Goal: Information Seeking & Learning: Check status

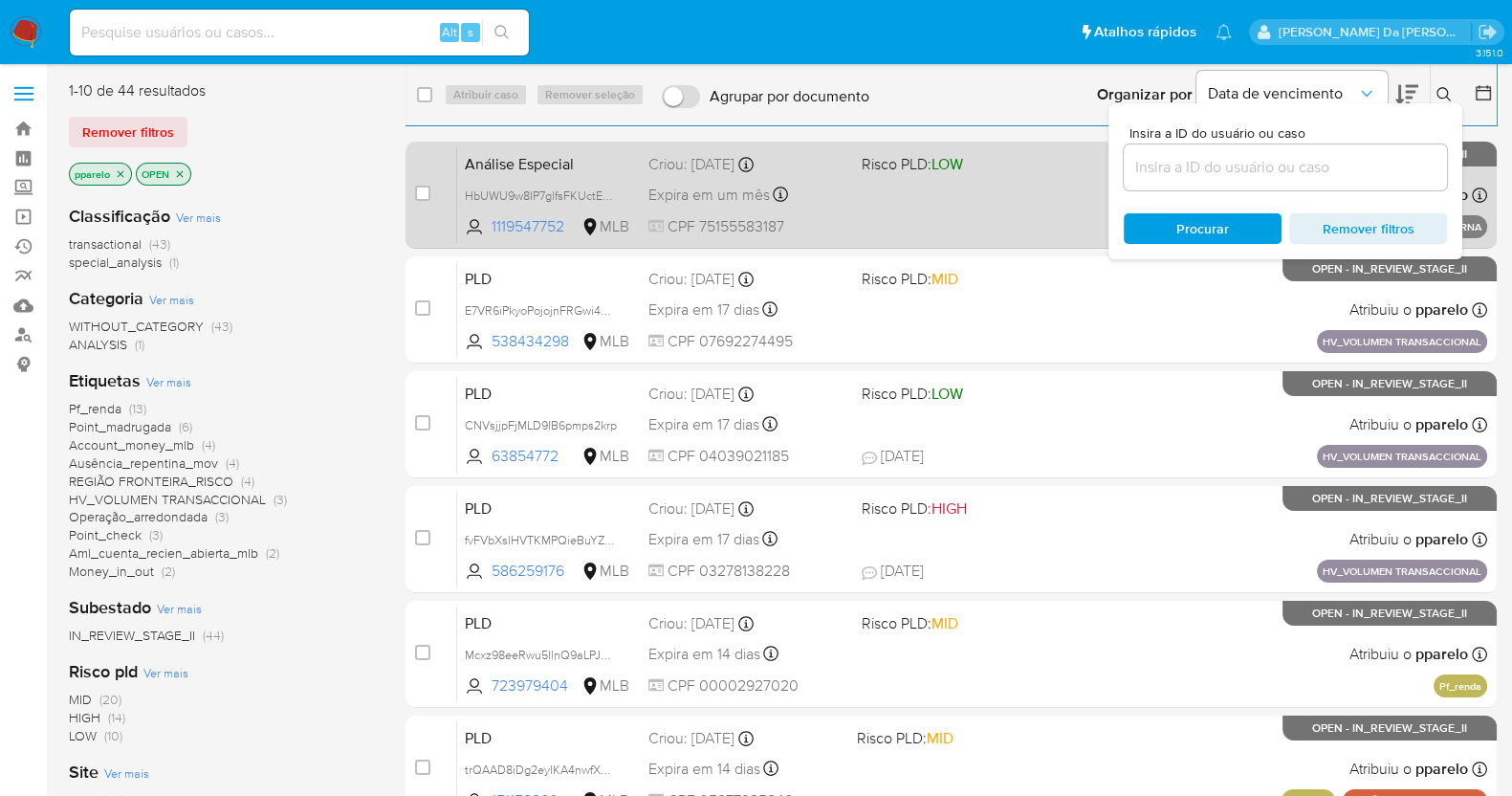
click at [923, 204] on div "Análise Especial HbUWU9w8IP7glfsFKUctE3zt 1119547752 MLB Risco PLD: LOW Criou: …" at bounding box center [972, 194] width 1030 height 96
click at [610, 199] on span "HbUWU9w8IP7glfsFKUctE3zt" at bounding box center [542, 195] width 154 height 21
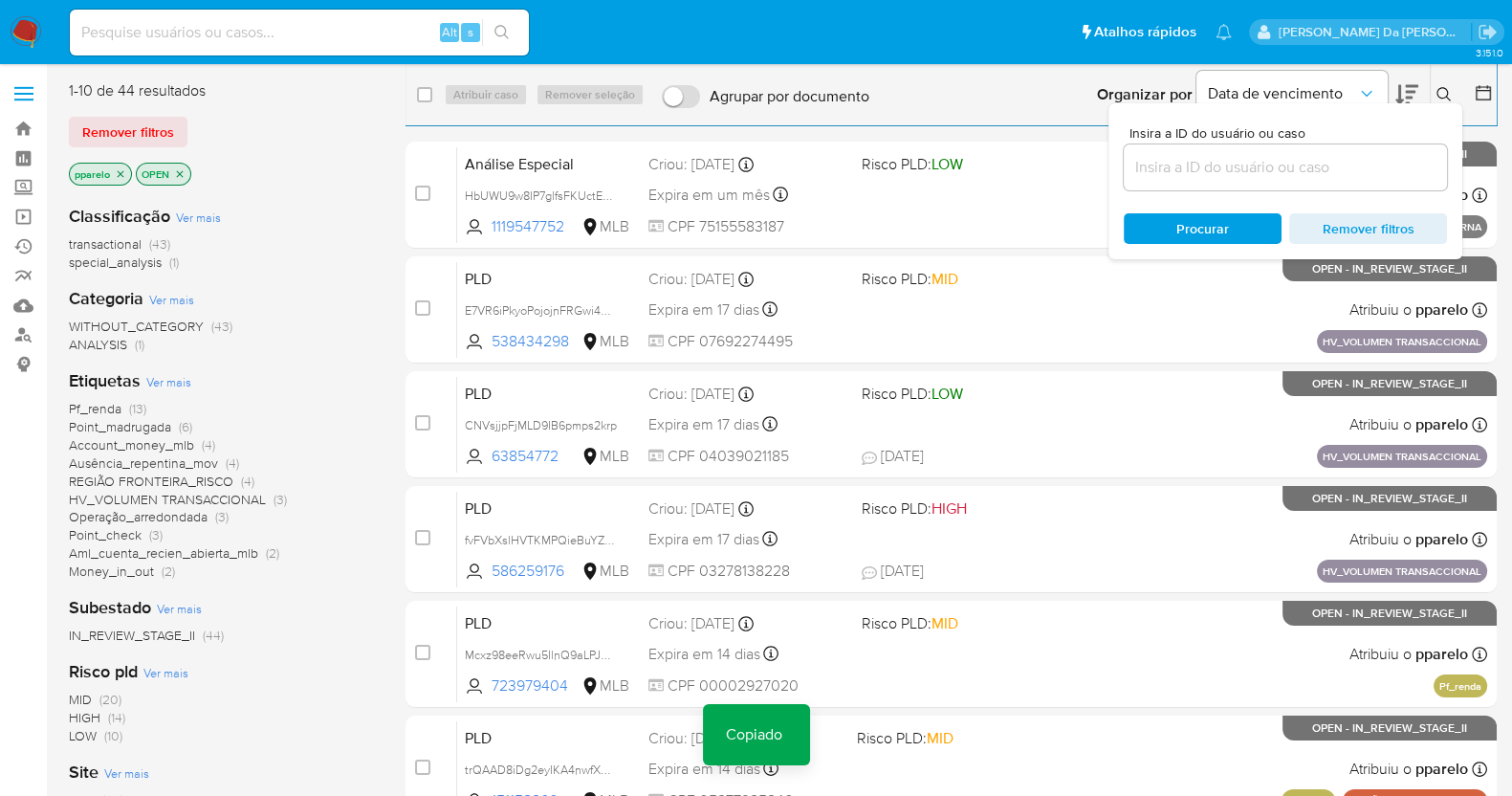
click at [253, 7] on div "Alt s" at bounding box center [300, 32] width 459 height 54
click at [251, 27] on input at bounding box center [300, 33] width 459 height 25
paste input "HbUWU9w8IP7glfsFKUctE3zt"
type input "HbUWU9w8IP7glfsFKUctE3zt"
click at [311, 38] on input "HbUWU9w8IP7glfsFKUctE3zt" at bounding box center [300, 33] width 459 height 25
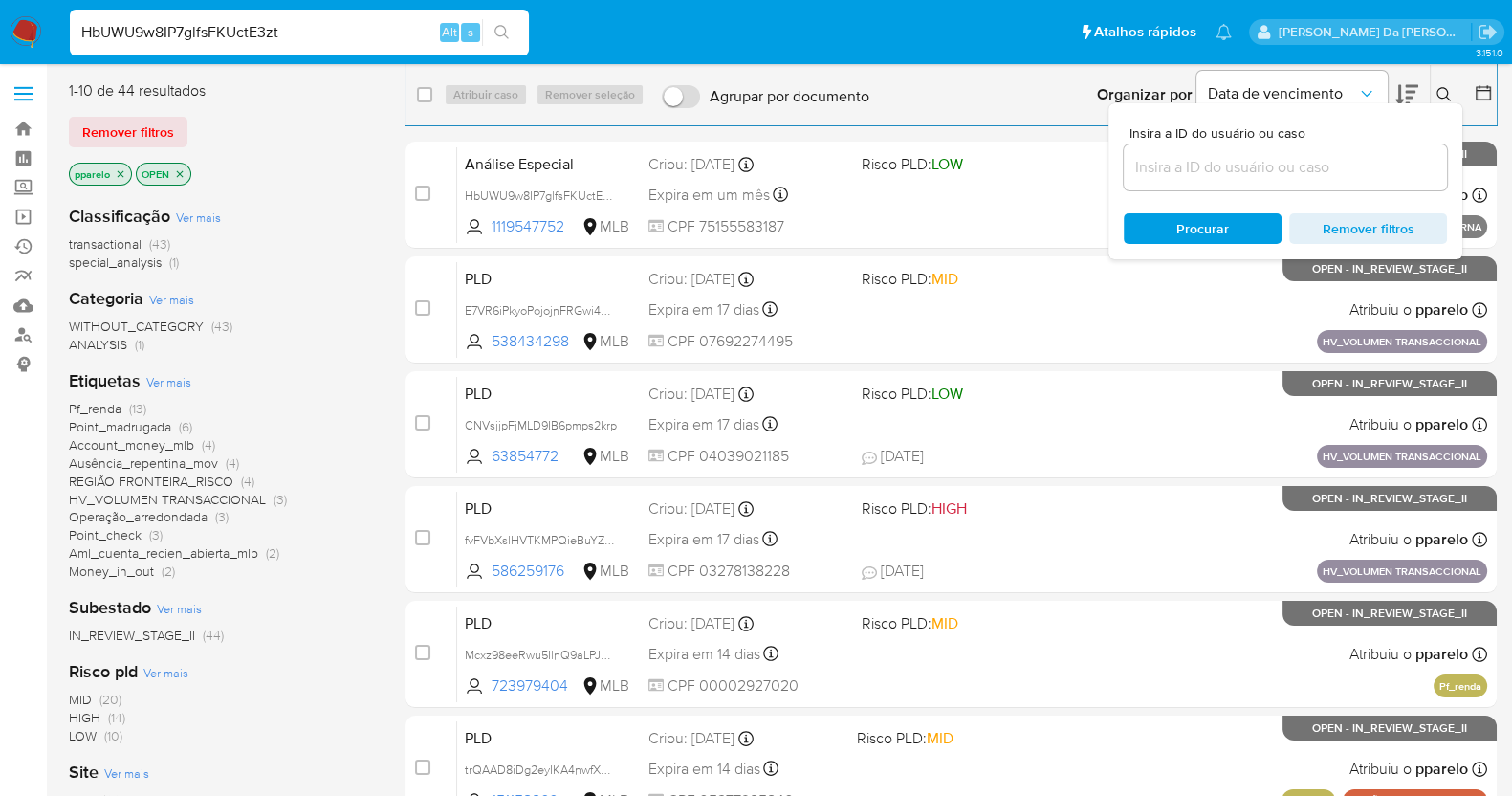
drag, startPoint x: 524, startPoint y: 28, endPoint x: 493, endPoint y: 33, distance: 31.4
click at [497, 31] on div "HbUWU9w8IP7glfsFKUctE3zt Alt s" at bounding box center [300, 32] width 459 height 54
drag, startPoint x: 493, startPoint y: 33, endPoint x: 507, endPoint y: 28, distance: 14.9
click at [494, 33] on icon "search-icon" at bounding box center [502, 33] width 16 height 16
click at [512, 28] on button "search-icon" at bounding box center [502, 33] width 39 height 27
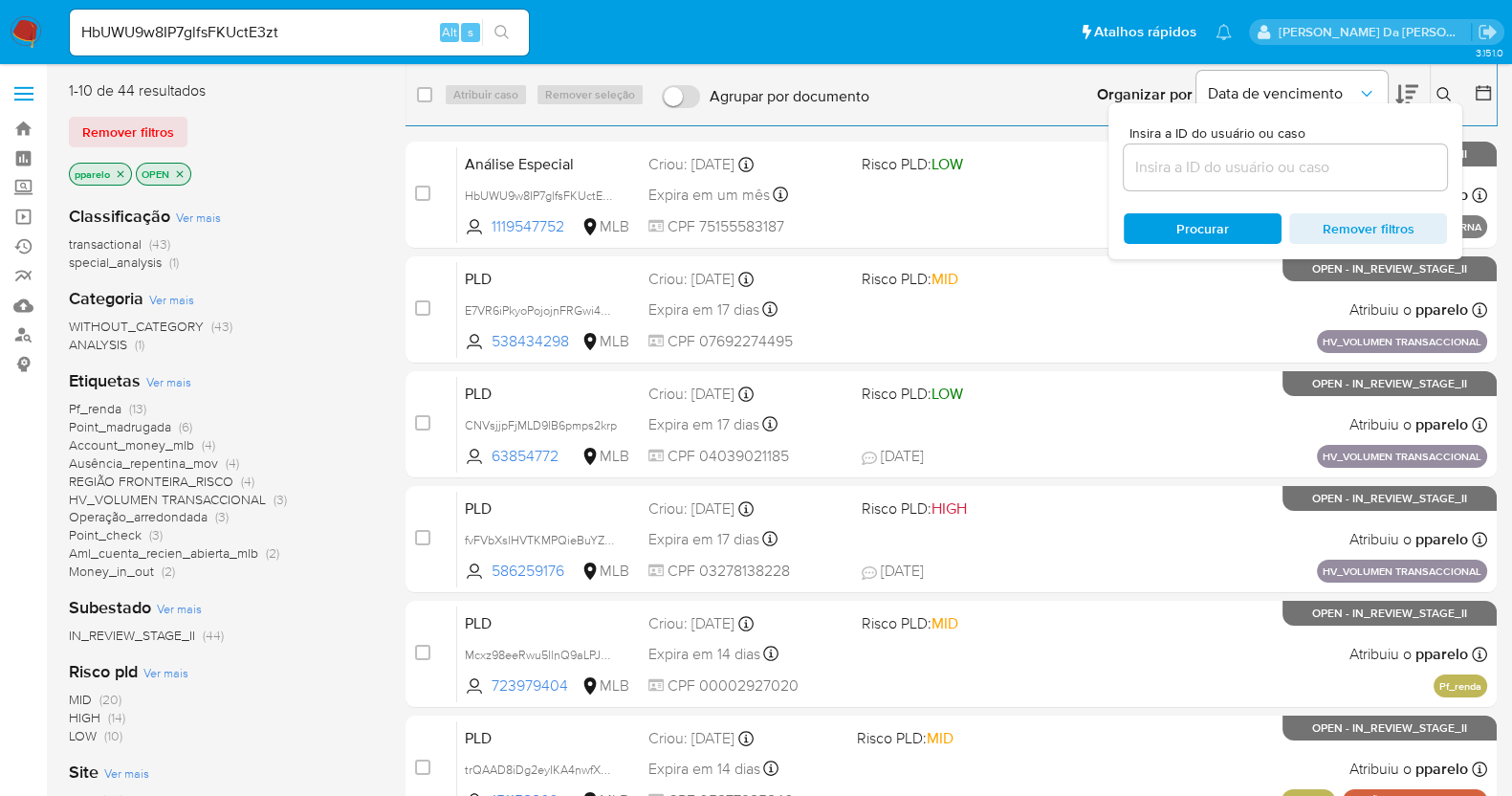
click at [497, 29] on icon "search-icon" at bounding box center [502, 33] width 16 height 16
click at [498, 29] on icon "search-icon" at bounding box center [502, 33] width 16 height 16
click at [344, 30] on input "HbUWU9w8IP7glfsFKUctE3zt" at bounding box center [300, 33] width 459 height 25
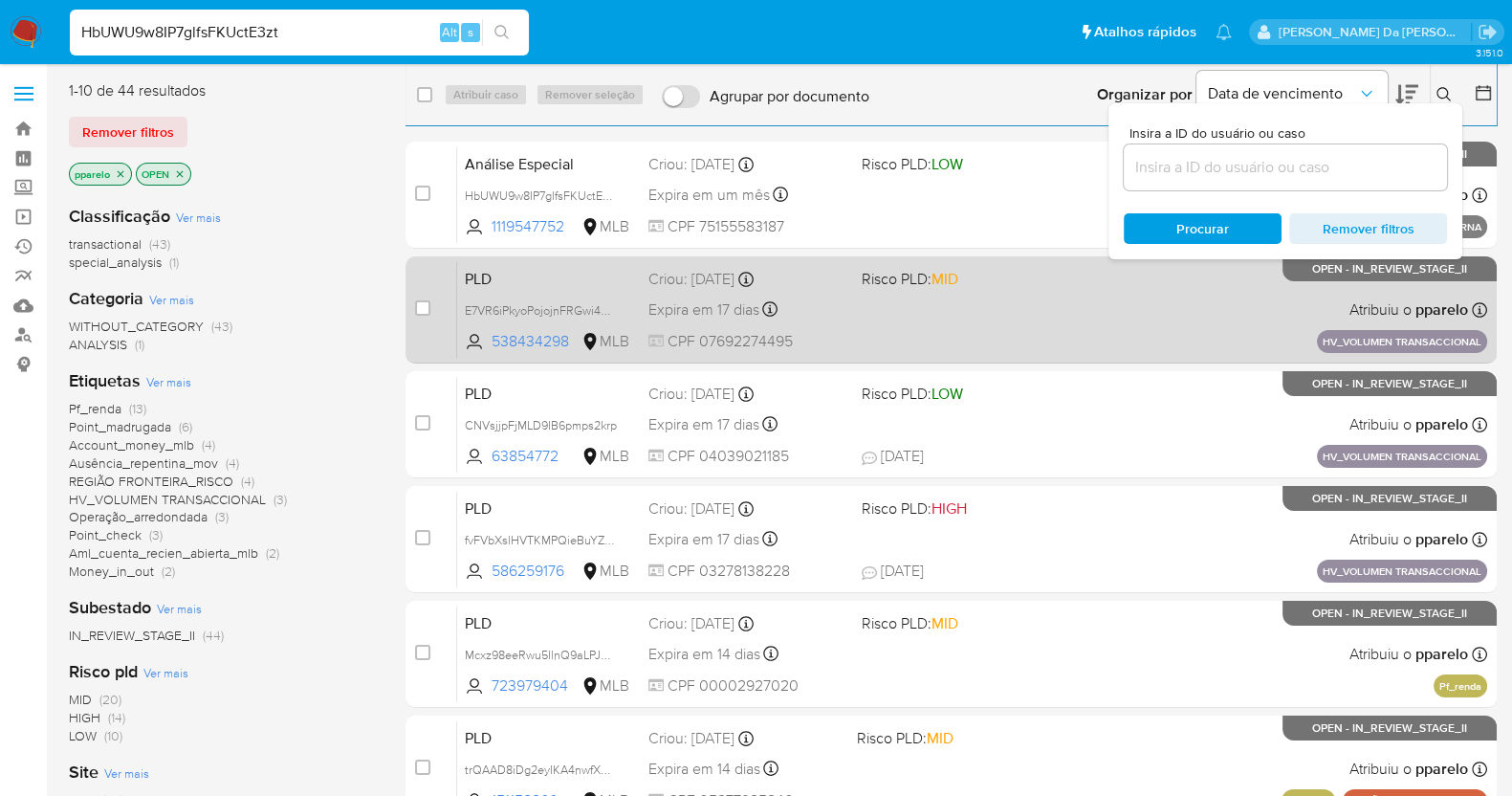
click at [822, 308] on div "Expira em 17 dias Expira em 29/08/2025 08:57:20" at bounding box center [748, 309] width 198 height 26
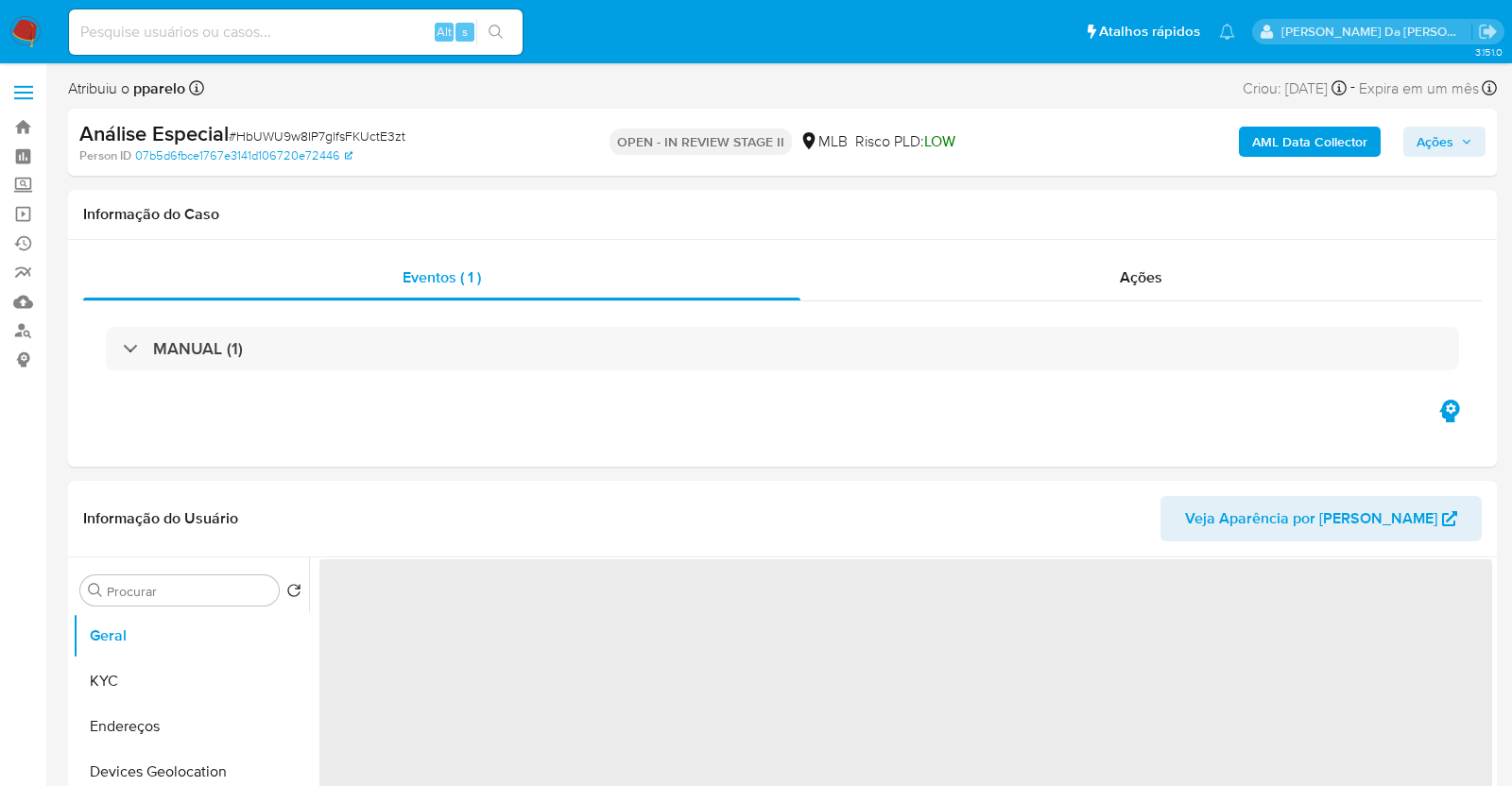
select select "10"
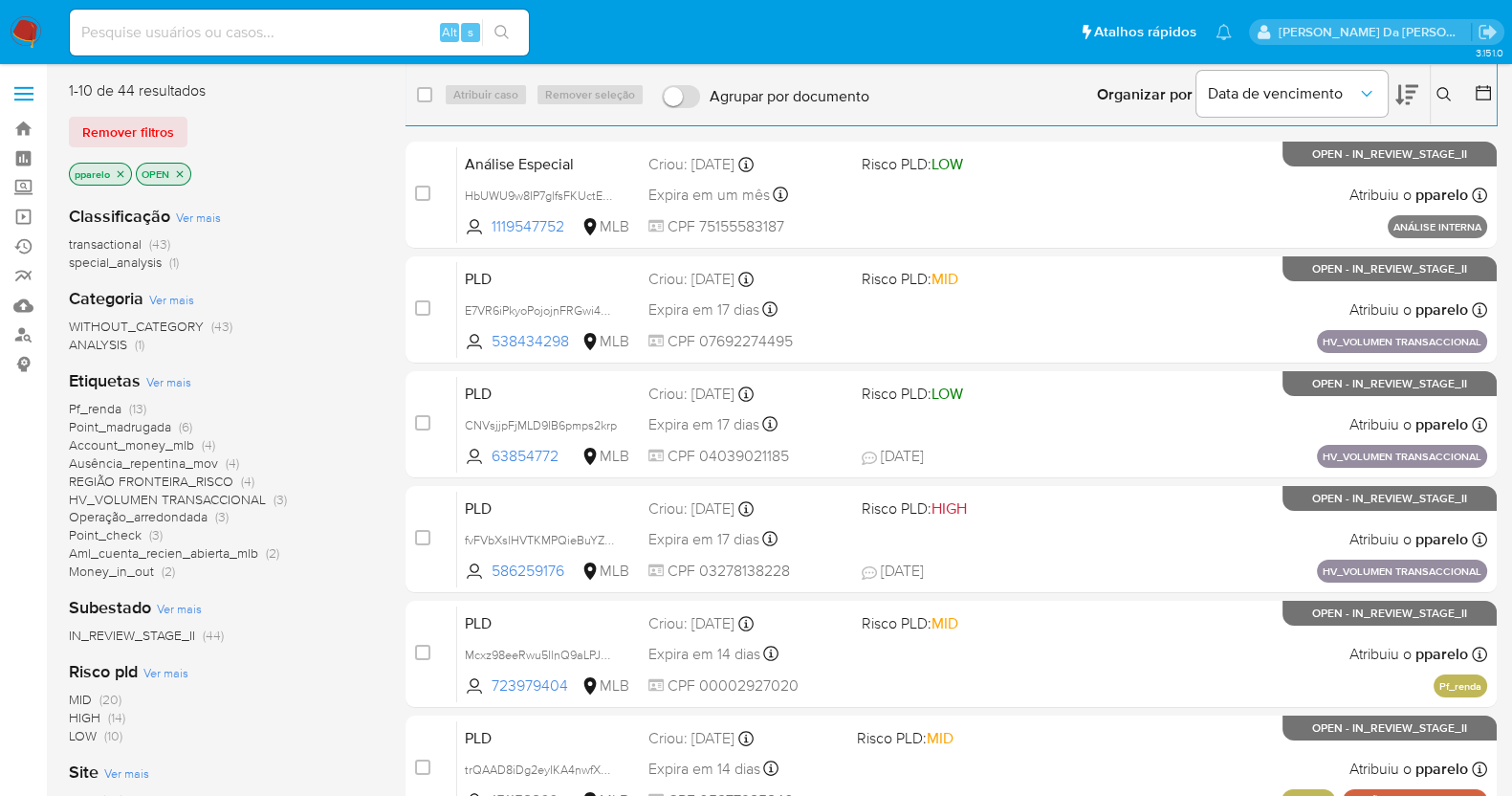
click at [1449, 98] on icon at bounding box center [1444, 93] width 15 height 15
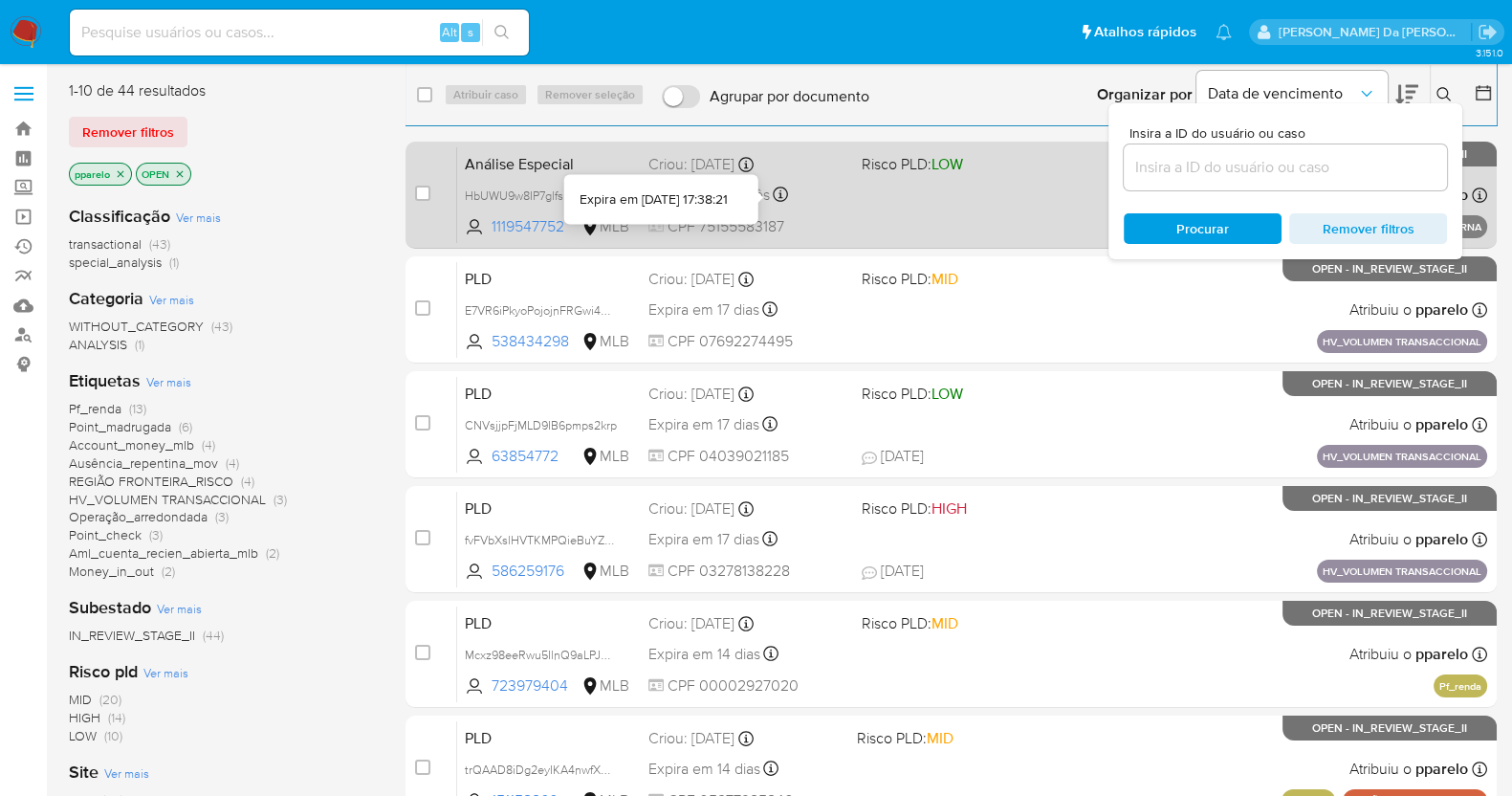
click at [781, 187] on icon at bounding box center [780, 195] width 16 height 16
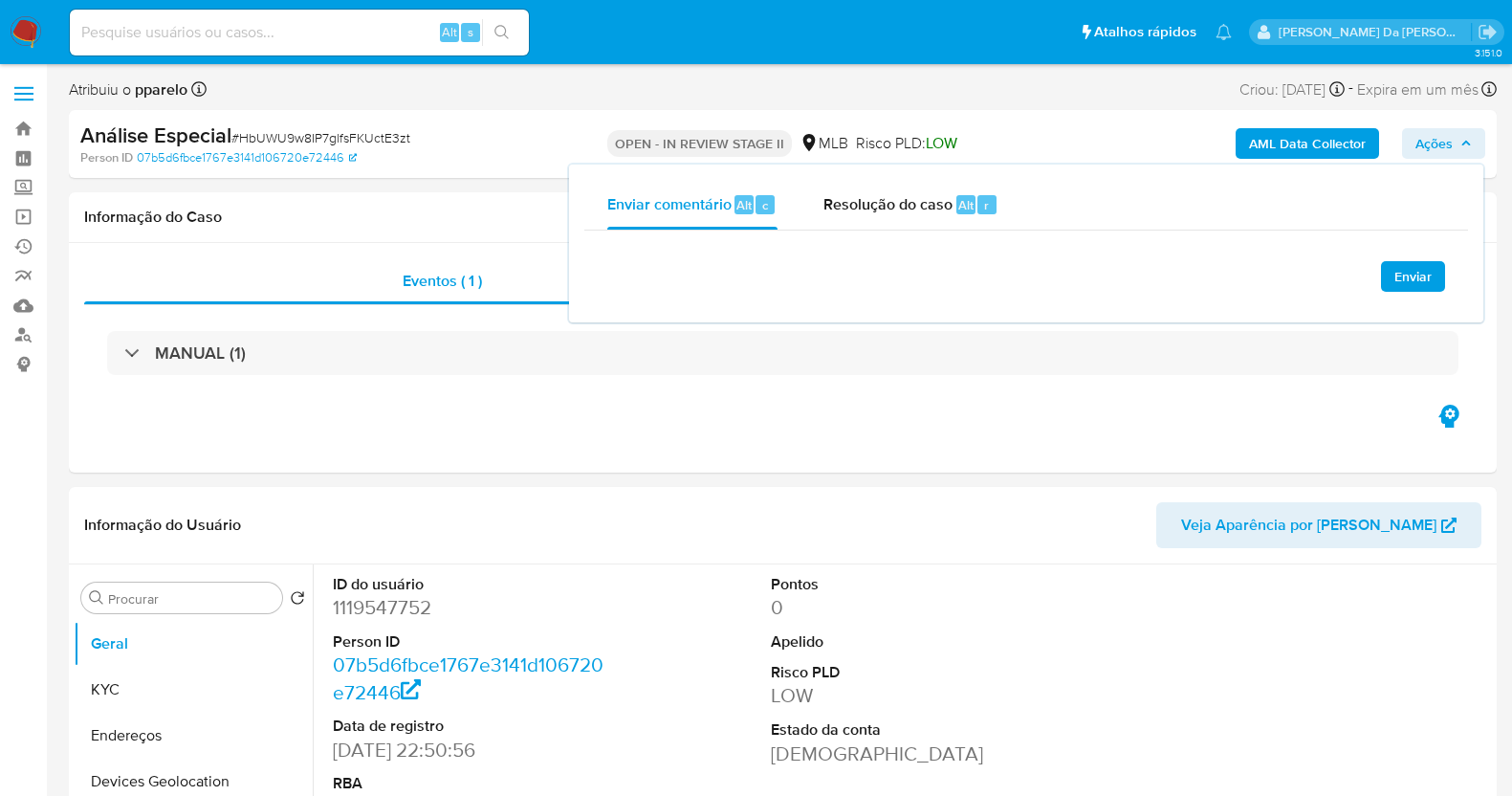
select select "10"
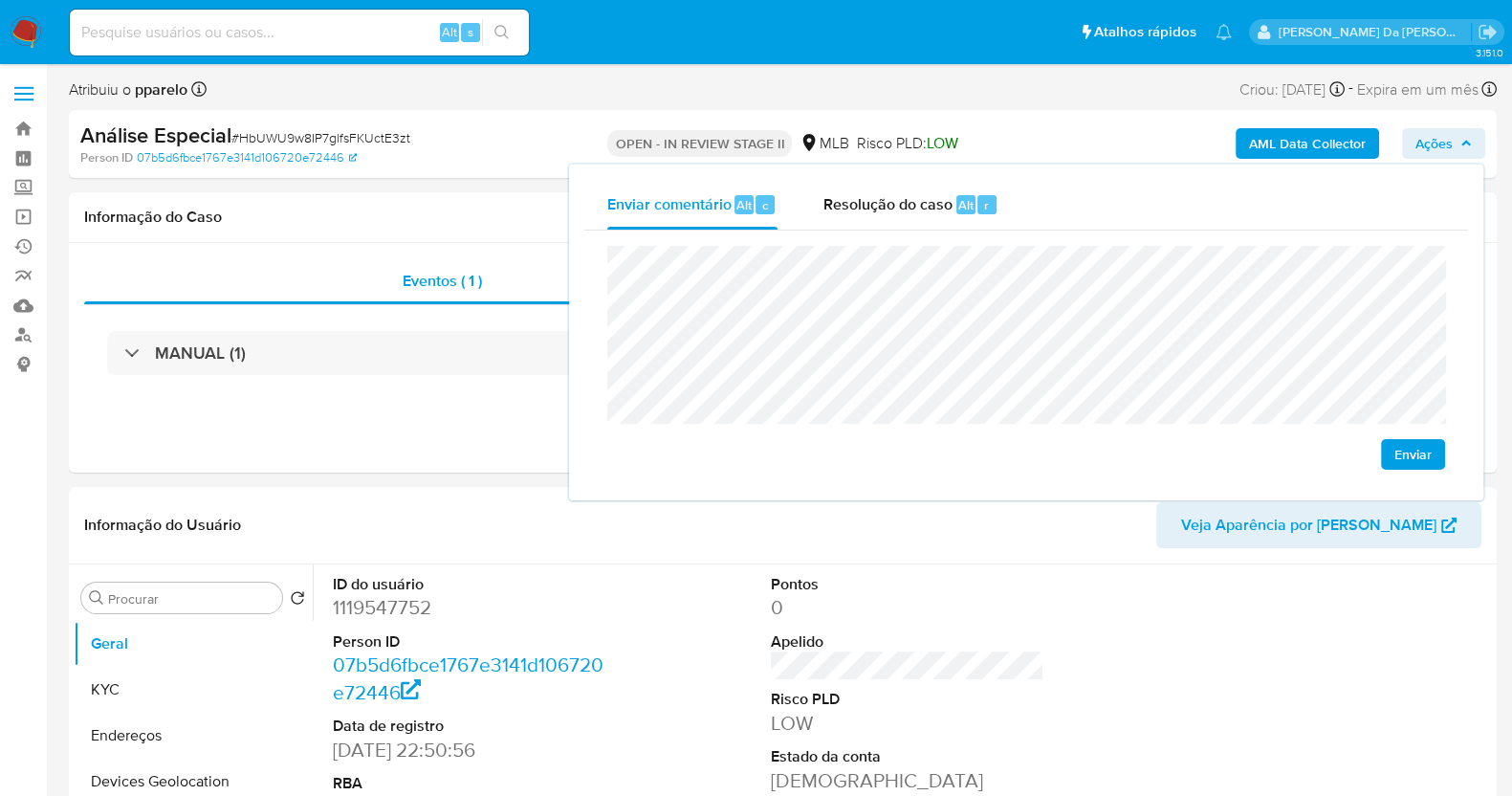
click at [330, 136] on span "# HbUWU9w8IP7glfsFKUctE3zt" at bounding box center [321, 138] width 179 height 19
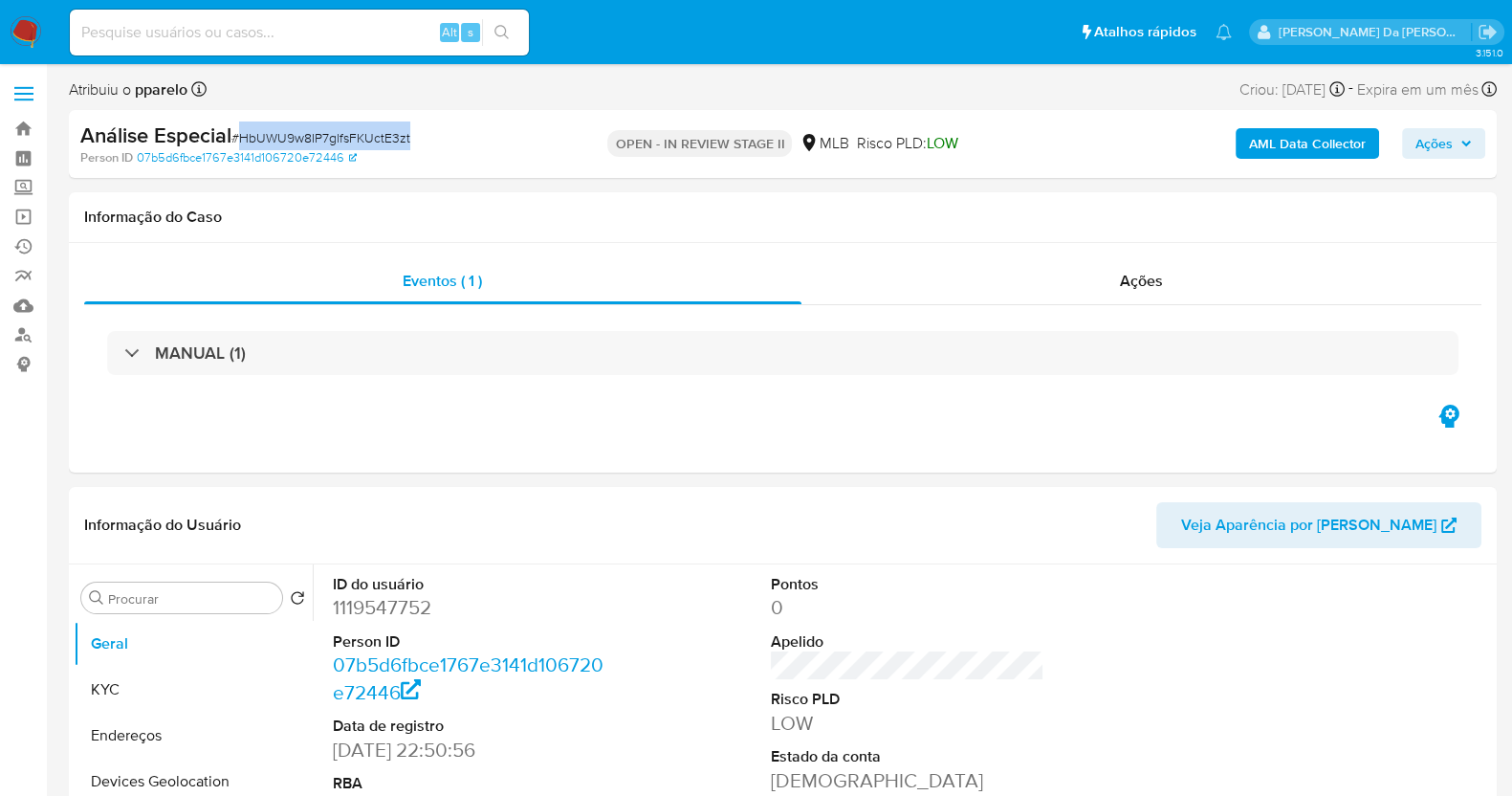
click at [330, 136] on span "# HbUWU9w8IP7glfsFKUctE3zt" at bounding box center [321, 138] width 179 height 19
copy span "HbUWU9w8IP7glfsFKUctE3zt"
click at [330, 136] on span "# HbUWU9w8IP7glfsFKUctE3zt" at bounding box center [321, 138] width 179 height 19
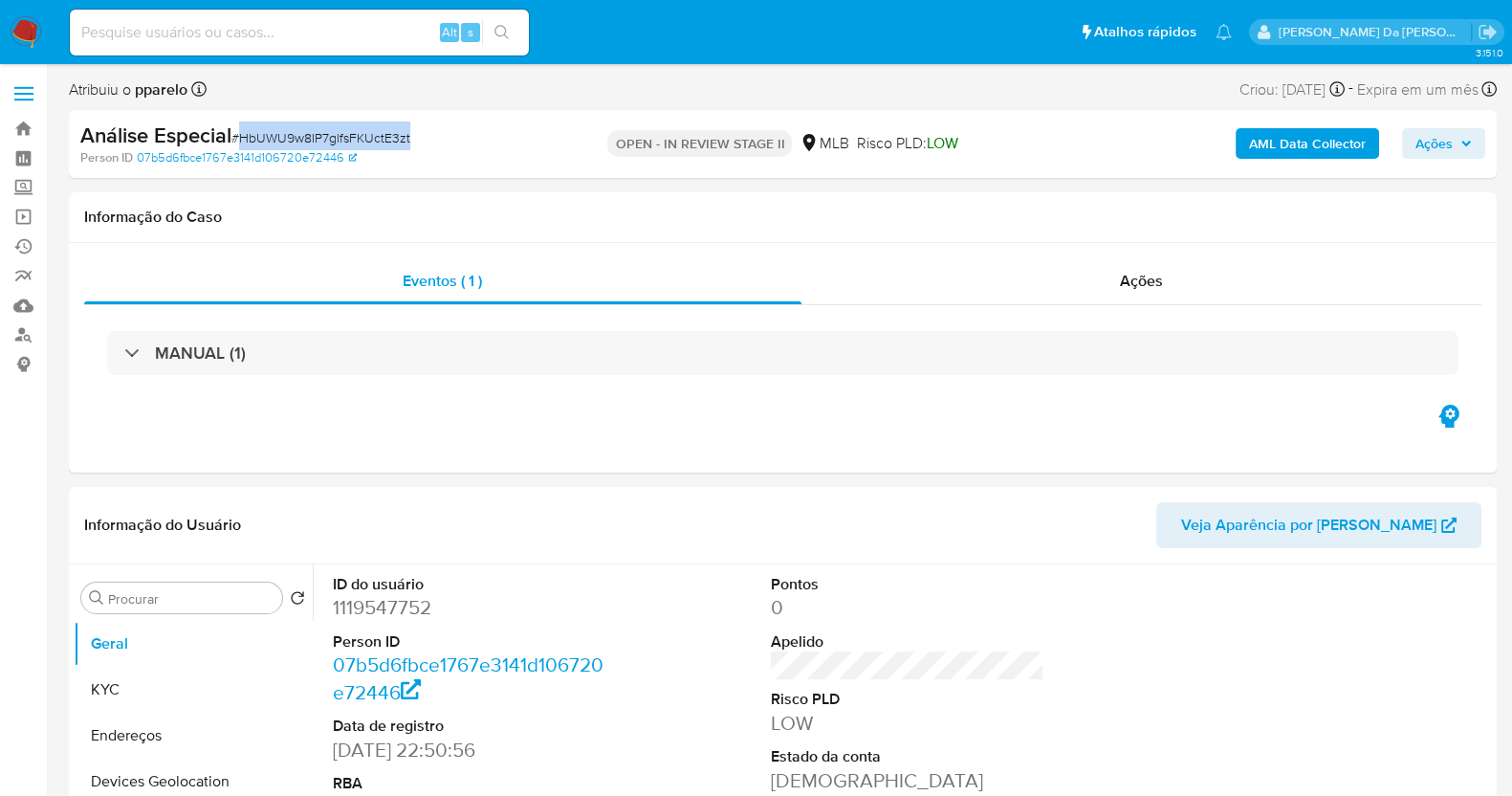
click at [330, 136] on span "# HbUWU9w8IP7glfsFKUctE3zt" at bounding box center [321, 138] width 179 height 19
